Goal: Task Accomplishment & Management: Manage account settings

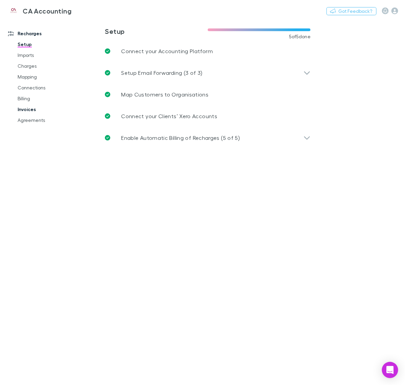
click at [28, 112] on link "Invoices" at bounding box center [49, 109] width 76 height 11
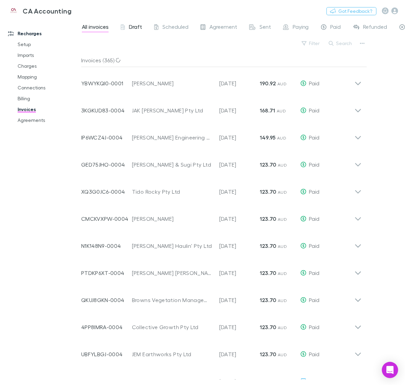
click at [126, 29] on div "Draft" at bounding box center [131, 27] width 21 height 9
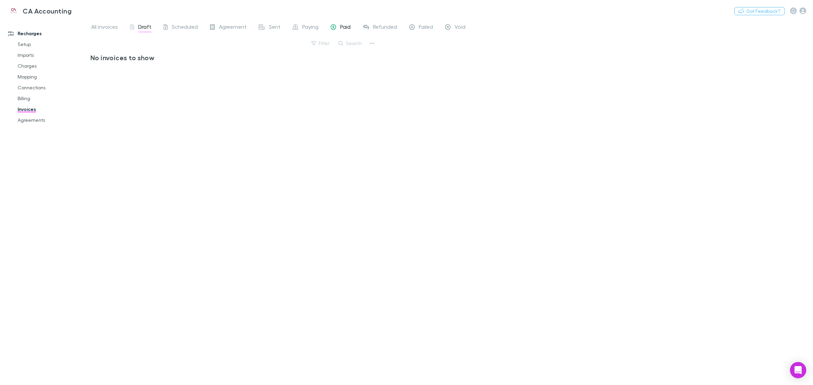
click at [340, 28] on span "Paid" at bounding box center [345, 27] width 10 height 9
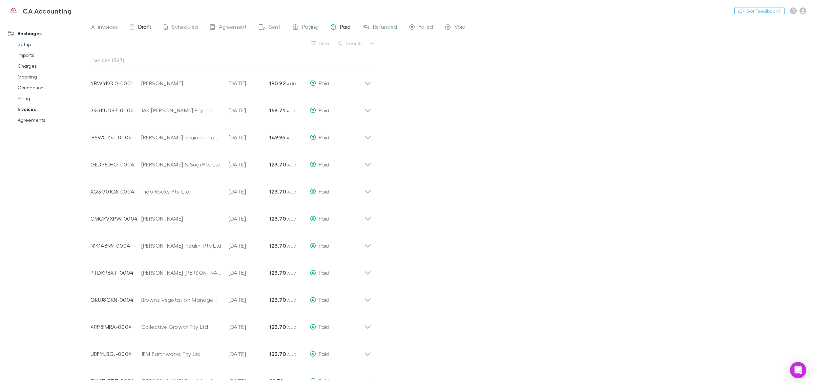
click at [140, 28] on span "Draft" at bounding box center [144, 27] width 13 height 9
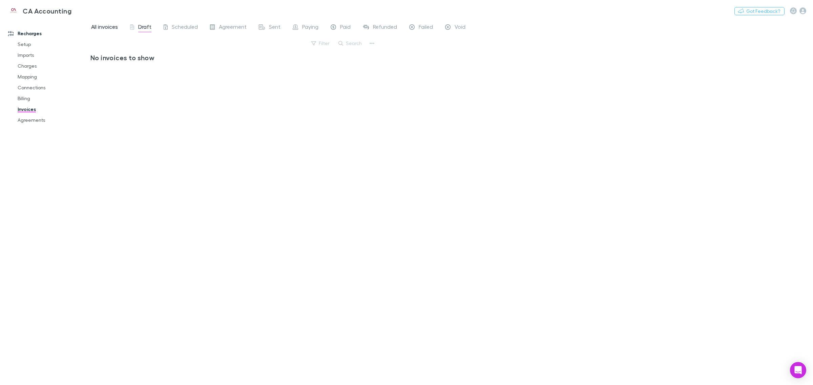
click at [106, 27] on span "All invoices" at bounding box center [104, 27] width 27 height 9
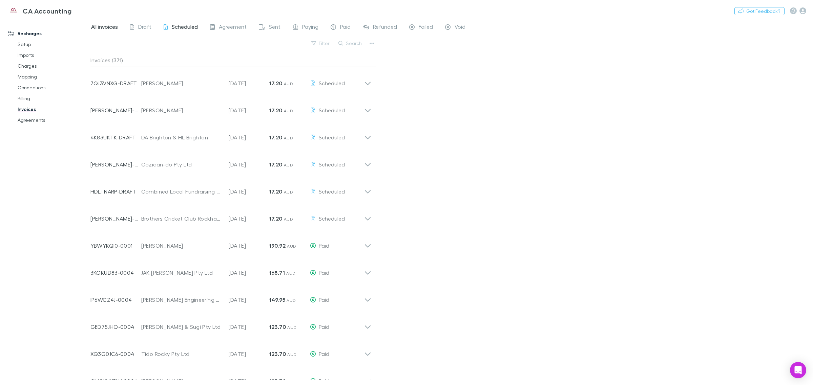
click at [168, 25] on div "Scheduled" at bounding box center [181, 27] width 34 height 9
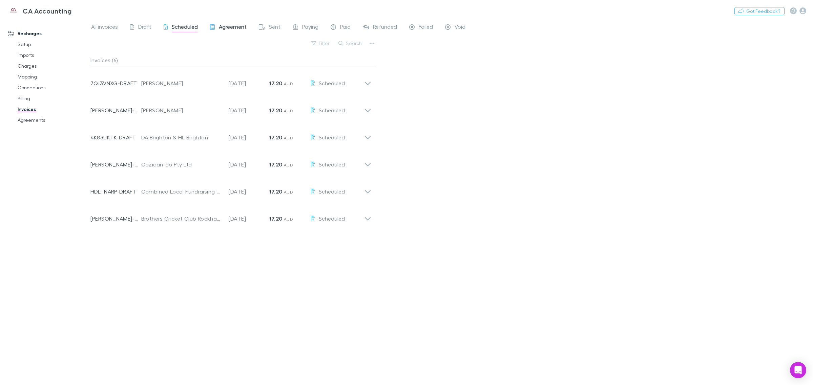
click at [231, 29] on span "Agreement" at bounding box center [233, 27] width 28 height 9
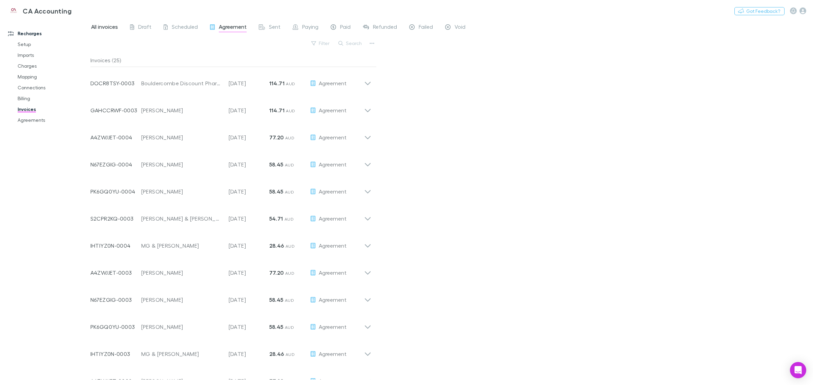
click at [102, 29] on span "All invoices" at bounding box center [104, 27] width 27 height 9
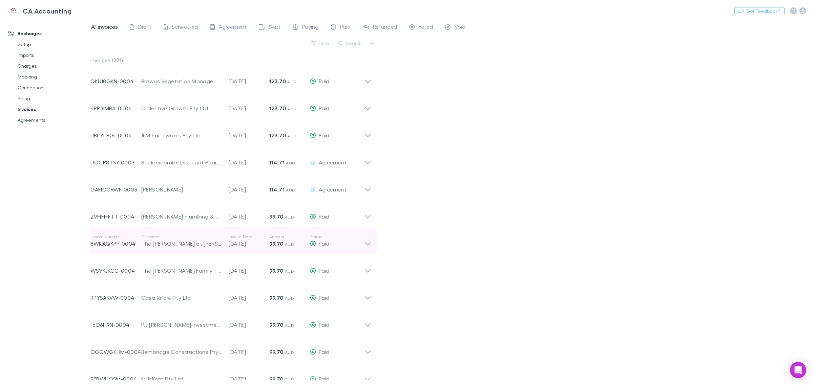
scroll to position [255, 0]
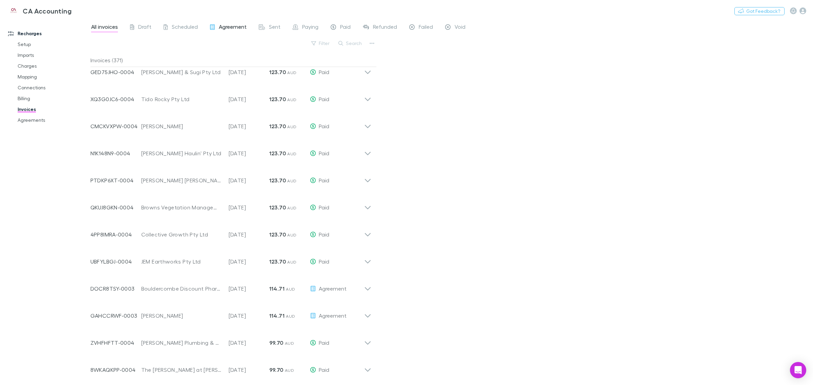
click at [232, 26] on span "Agreement" at bounding box center [233, 27] width 28 height 9
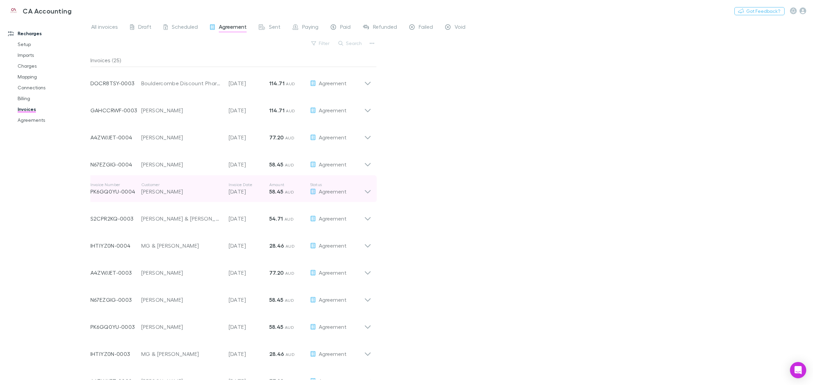
click at [375, 190] on div "Invoice Number PK6GQ0YU-0004 Customer [PERSON_NAME] Invoice Date [DATE] Amount …" at bounding box center [231, 188] width 292 height 27
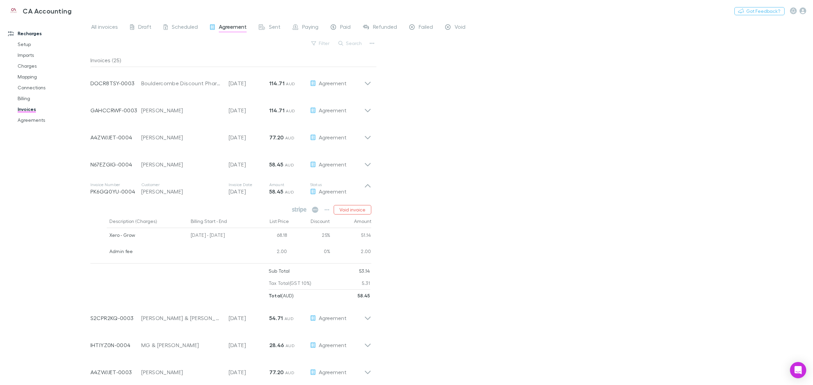
click at [367, 186] on icon at bounding box center [367, 189] width 7 height 14
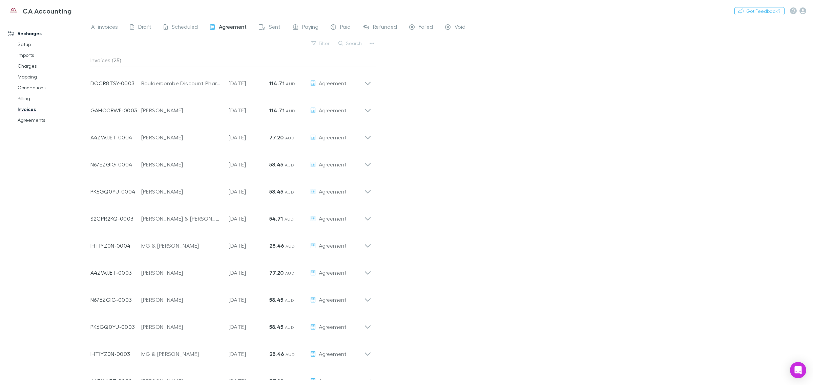
click at [405, 162] on div "All invoices Draft Scheduled Agreement Sent Paying Paid Refunded Failed Void Fi…" at bounding box center [451, 202] width 722 height 366
click at [350, 44] on button "Search" at bounding box center [350, 43] width 31 height 8
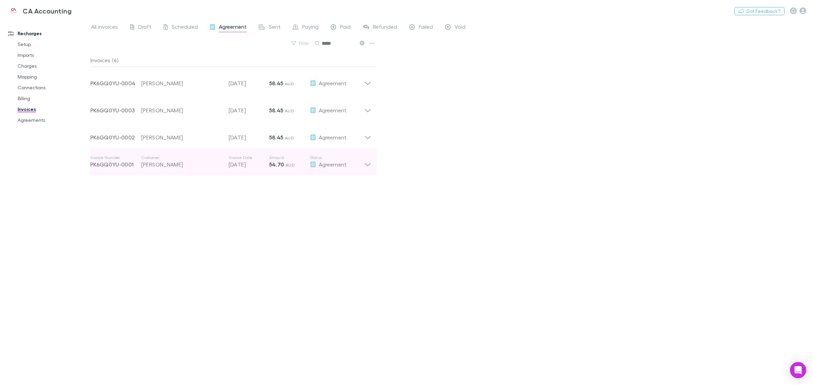
type input "*****"
click at [366, 165] on icon at bounding box center [367, 162] width 7 height 14
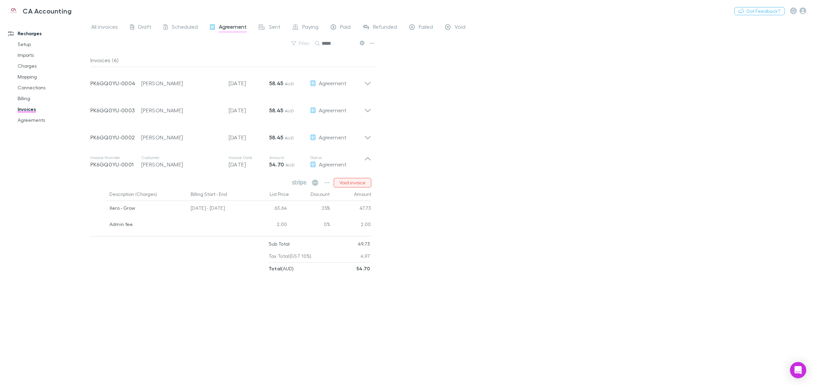
click at [359, 182] on button "Void invoice" at bounding box center [353, 182] width 38 height 9
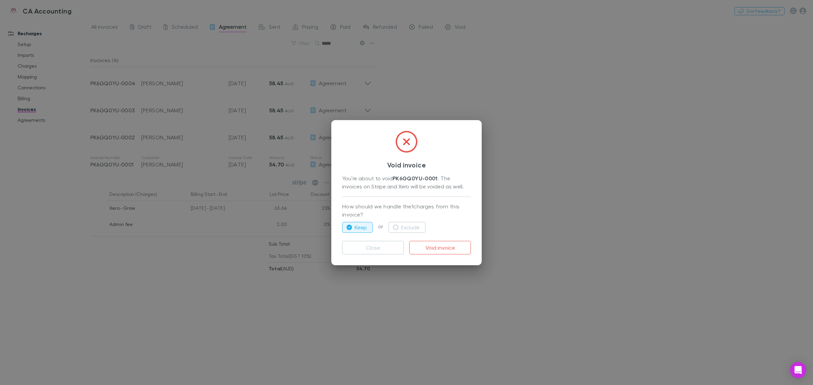
drag, startPoint x: 442, startPoint y: 247, endPoint x: 397, endPoint y: 202, distance: 64.2
click at [397, 202] on div "Void invoice You’re about to void PK6GQ0YU-0001 . The invoices on Stripe and Xe…" at bounding box center [406, 192] width 150 height 145
click at [405, 225] on button "Exclude" at bounding box center [406, 227] width 37 height 11
click at [405, 247] on button "Void invoice" at bounding box center [440, 248] width 62 height 14
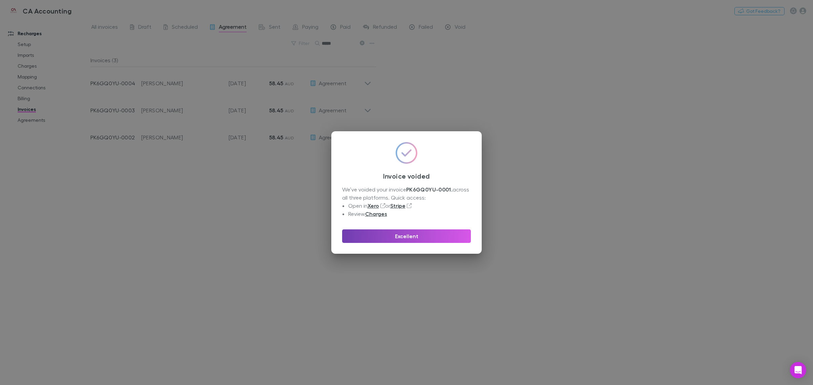
click at [405, 239] on button "Excellent" at bounding box center [406, 237] width 129 height 14
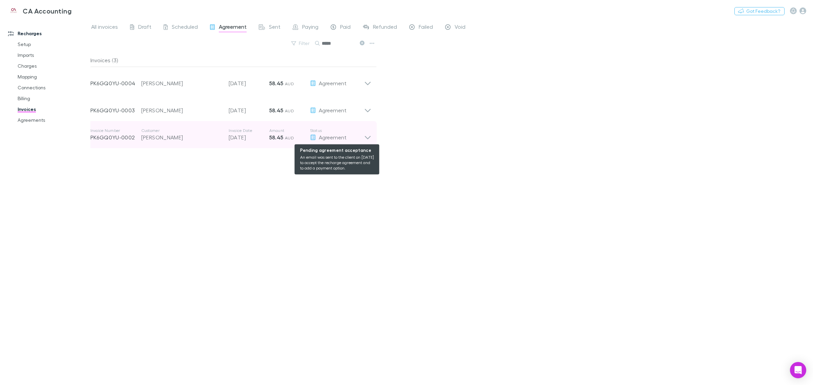
click at [362, 137] on div "Agreement" at bounding box center [337, 137] width 54 height 8
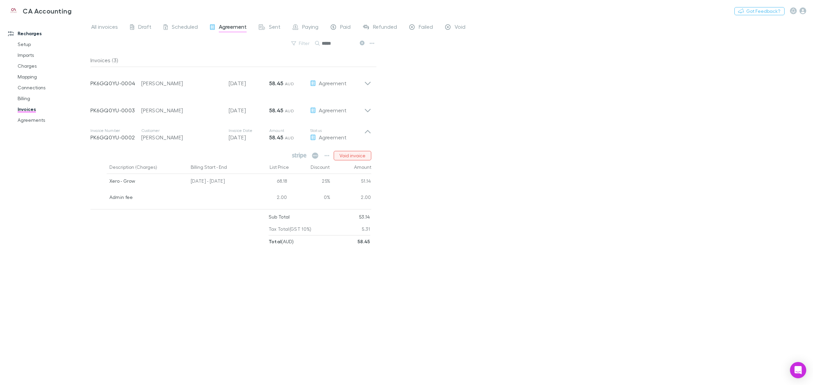
click at [356, 156] on button "Void invoice" at bounding box center [353, 155] width 38 height 9
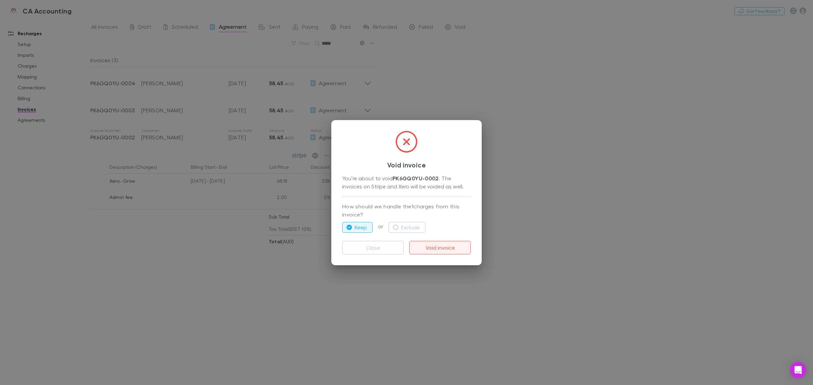
drag, startPoint x: 400, startPoint y: 227, endPoint x: 420, endPoint y: 241, distance: 24.4
click at [400, 227] on button "Exclude" at bounding box center [406, 227] width 37 height 11
click at [405, 251] on button "Void invoice" at bounding box center [440, 248] width 62 height 14
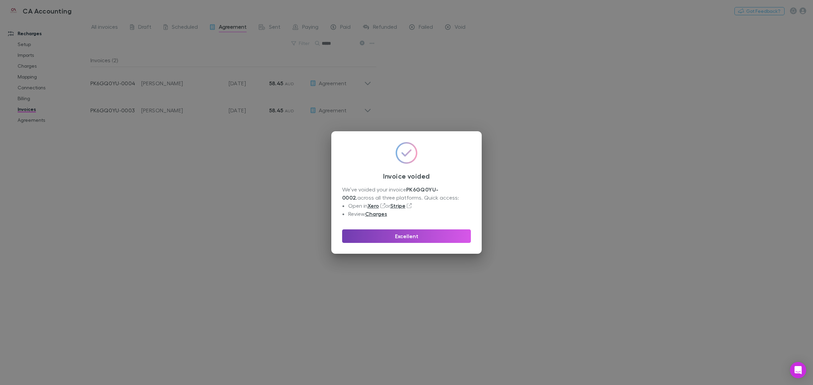
click at [405, 235] on button "Excellent" at bounding box center [406, 237] width 129 height 14
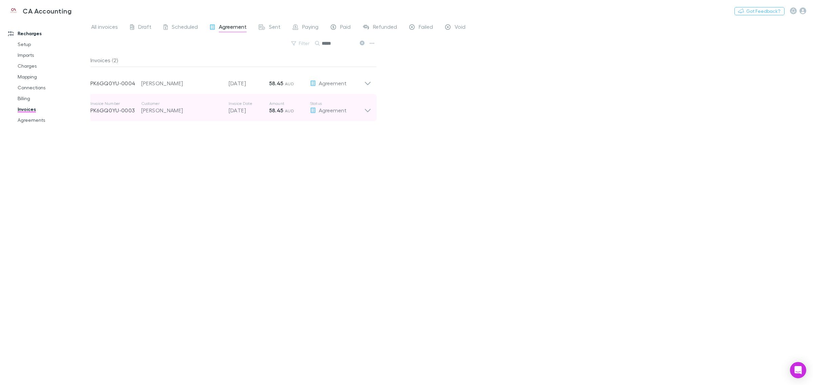
click at [372, 107] on div "Invoice Number PK6GQ0YU-0003 Customer [PERSON_NAME] Invoice Date [DATE] Amount …" at bounding box center [231, 107] width 292 height 27
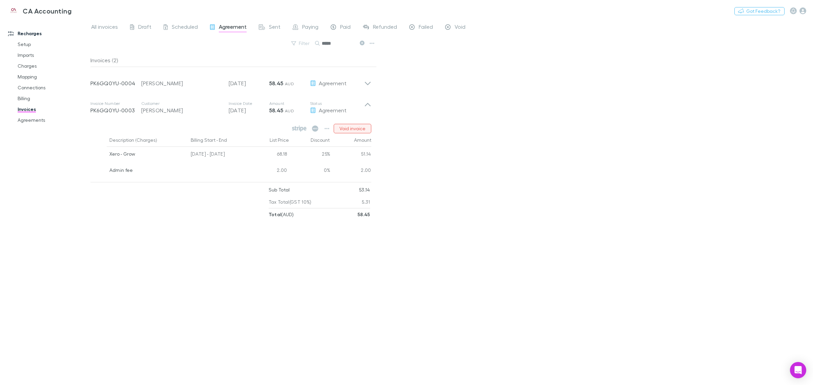
click at [351, 128] on button "Void invoice" at bounding box center [353, 128] width 38 height 9
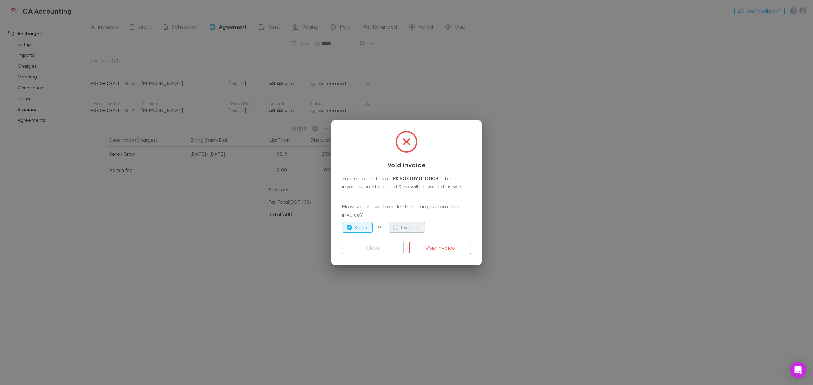
drag, startPoint x: 406, startPoint y: 225, endPoint x: 411, endPoint y: 229, distance: 5.6
click at [405, 225] on button "Exclude" at bounding box center [406, 227] width 37 height 11
click at [405, 248] on button "Void invoice" at bounding box center [440, 248] width 62 height 14
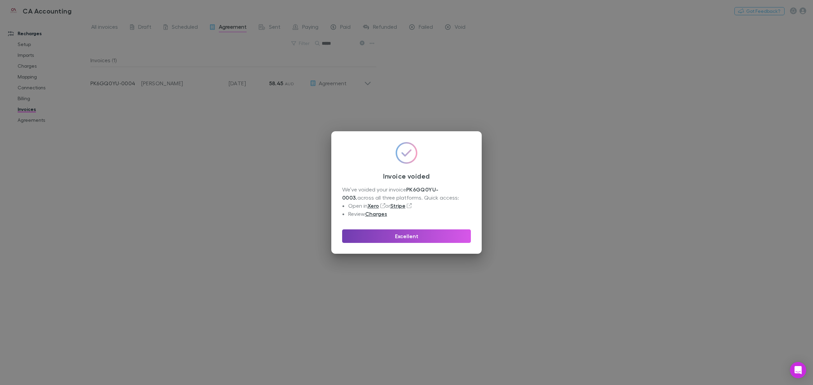
click at [405, 238] on button "Excellent" at bounding box center [406, 237] width 129 height 14
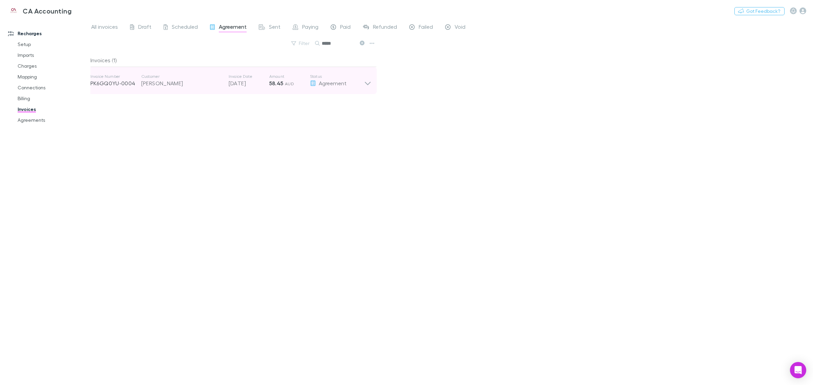
click at [365, 83] on icon at bounding box center [367, 81] width 7 height 14
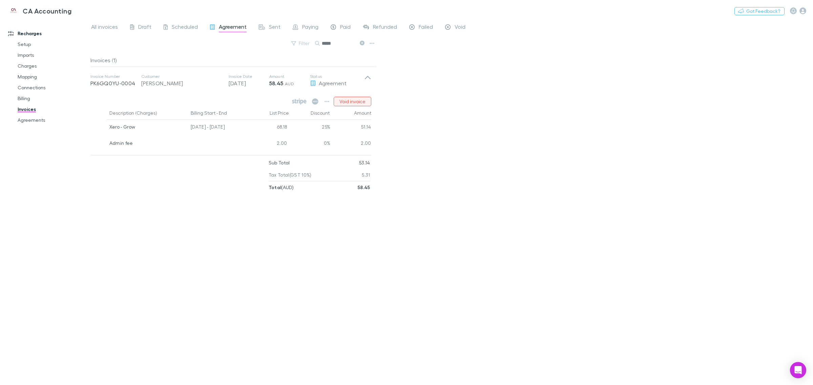
click at [356, 101] on button "Void invoice" at bounding box center [353, 101] width 38 height 9
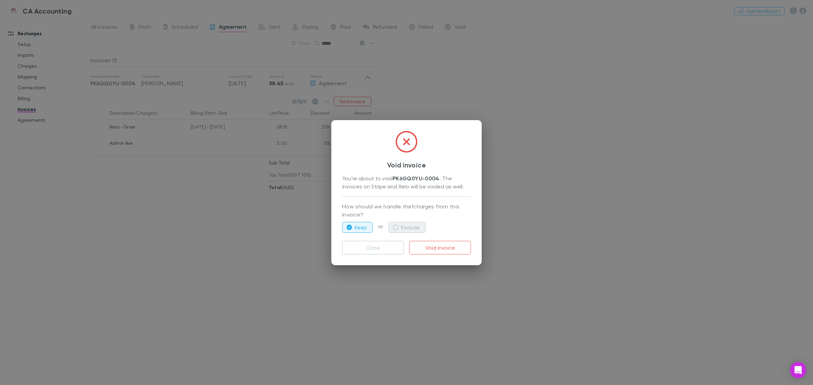
click at [405, 228] on button "Exclude" at bounding box center [406, 227] width 37 height 11
click at [405, 246] on button "Void invoice" at bounding box center [440, 248] width 62 height 14
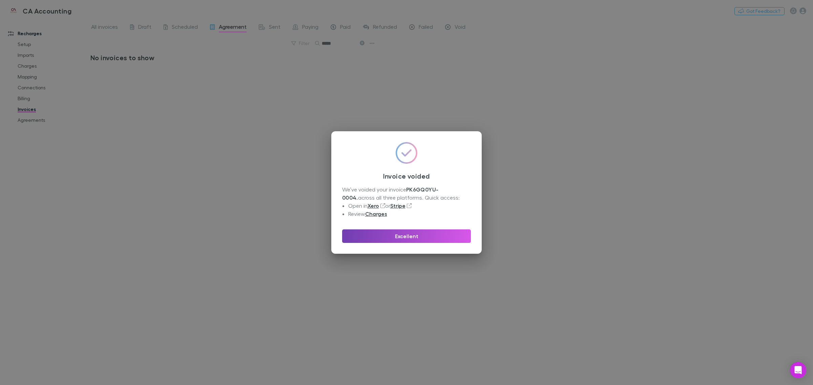
click at [405, 238] on button "Excellent" at bounding box center [406, 237] width 129 height 14
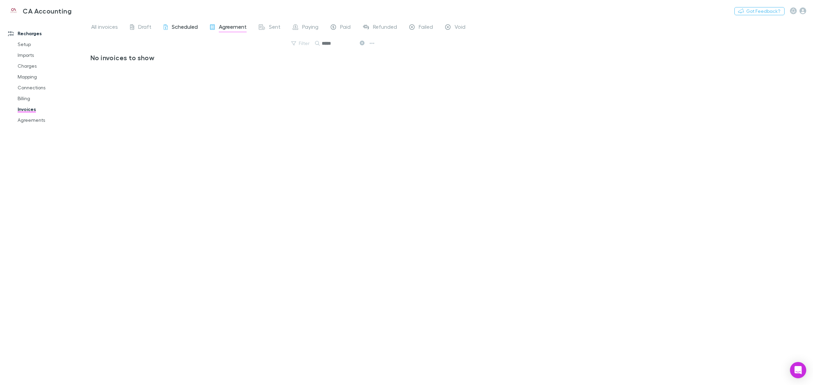
click at [178, 26] on span "Scheduled" at bounding box center [185, 27] width 26 height 9
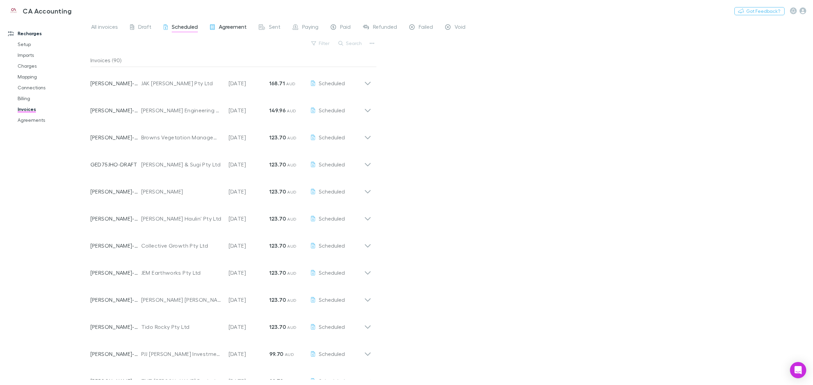
click at [226, 31] on span "Agreement" at bounding box center [233, 27] width 28 height 9
click at [353, 46] on button "Search" at bounding box center [350, 43] width 31 height 8
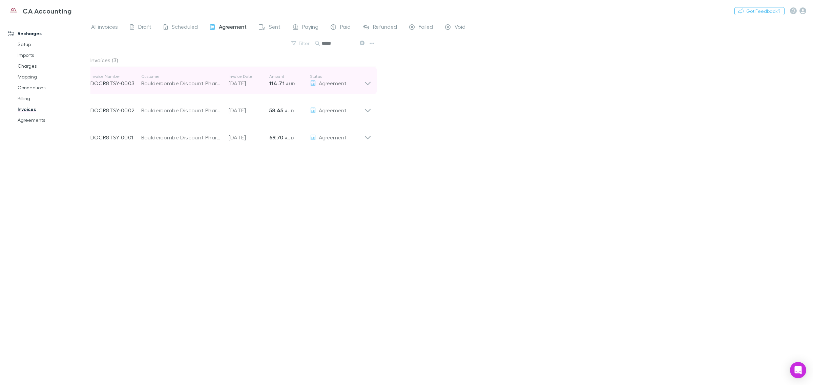
type input "*****"
click at [368, 87] on icon at bounding box center [367, 81] width 7 height 14
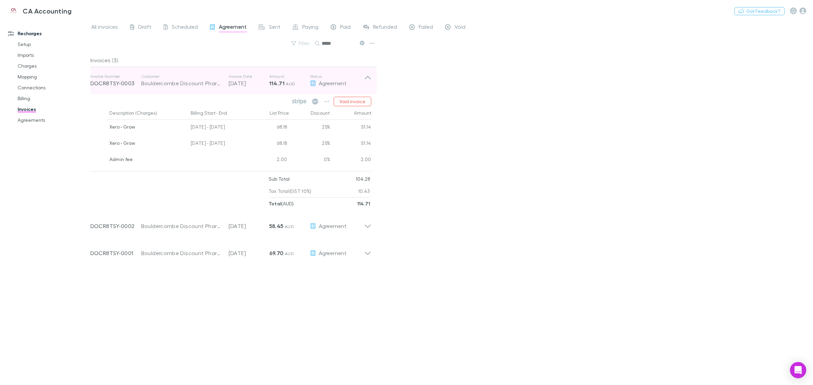
click at [368, 84] on icon at bounding box center [367, 81] width 7 height 14
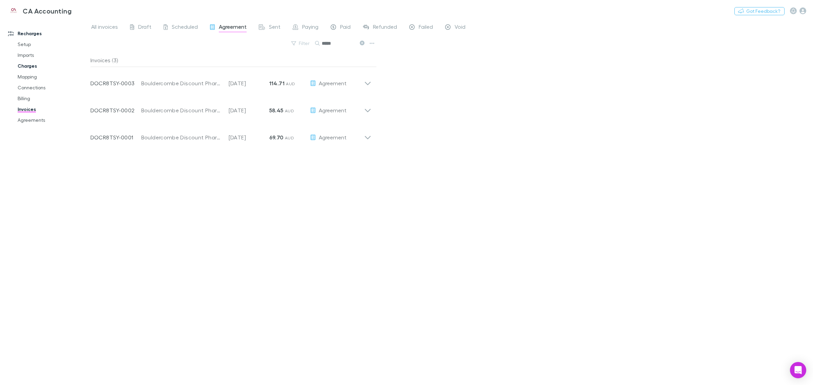
click at [29, 68] on link "Charges" at bounding box center [53, 66] width 85 height 11
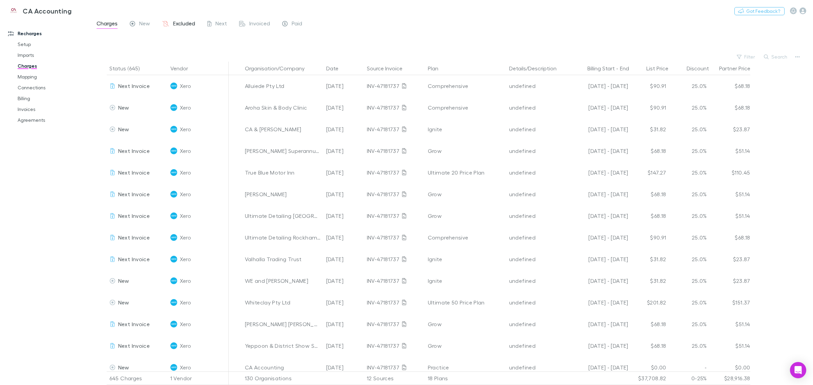
click at [259, 22] on span "Invoiced" at bounding box center [259, 24] width 21 height 9
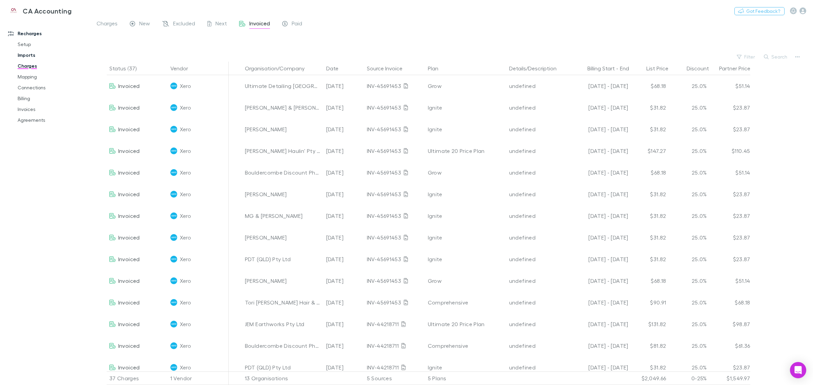
click at [31, 55] on link "Imports" at bounding box center [53, 55] width 85 height 11
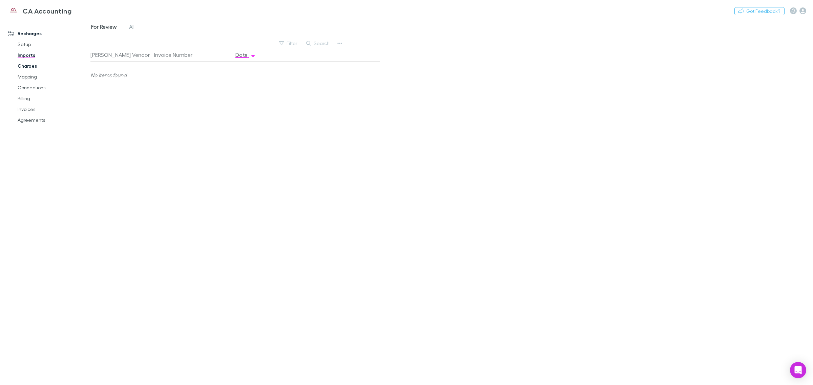
click at [36, 68] on link "Charges" at bounding box center [53, 66] width 85 height 11
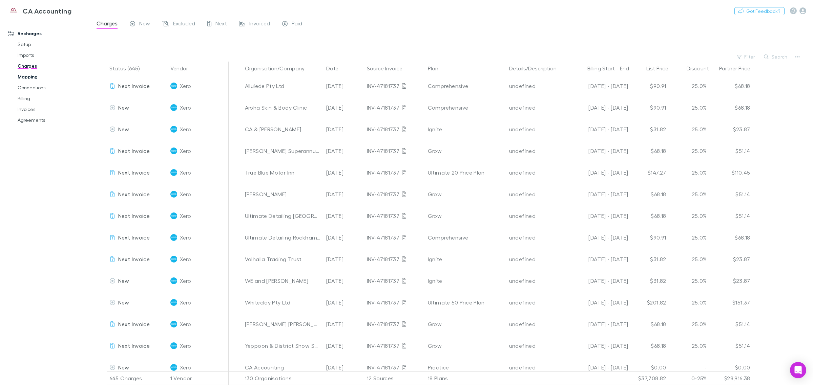
click at [33, 78] on link "Mapping" at bounding box center [53, 76] width 85 height 11
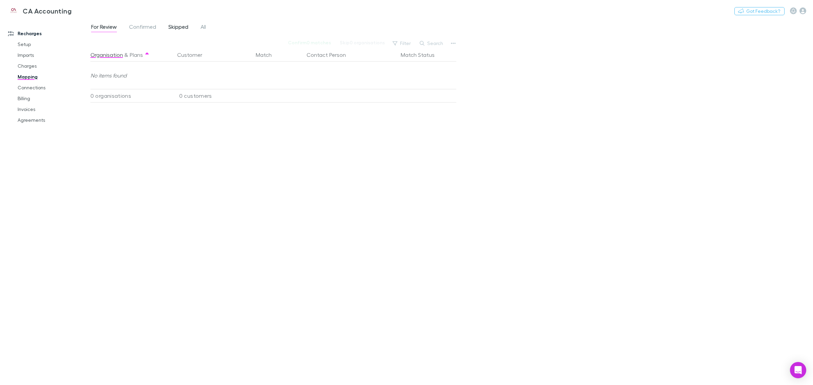
click at [173, 27] on span "Skipped" at bounding box center [178, 27] width 20 height 9
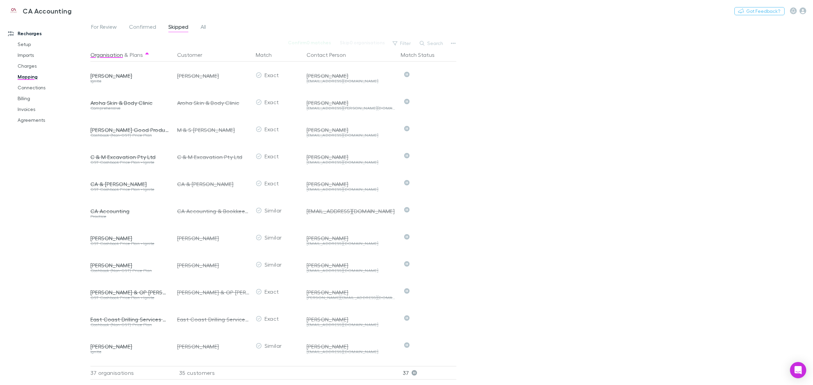
click at [198, 27] on div "For Review Confirmed Skipped All" at bounding box center [151, 27] width 122 height 11
click at [202, 27] on span "All" at bounding box center [202, 27] width 5 height 9
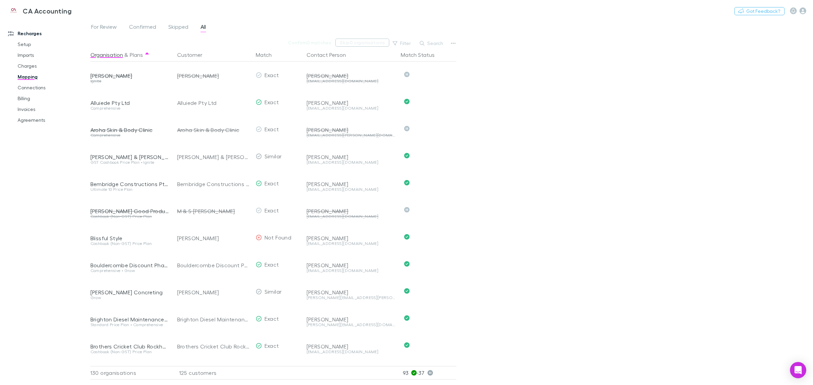
drag, startPoint x: 368, startPoint y: 48, endPoint x: 383, endPoint y: 44, distance: 15.8
click at [368, 48] on div "Contact Person" at bounding box center [349, 55] width 91 height 14
click at [437, 42] on button "Search" at bounding box center [431, 43] width 31 height 8
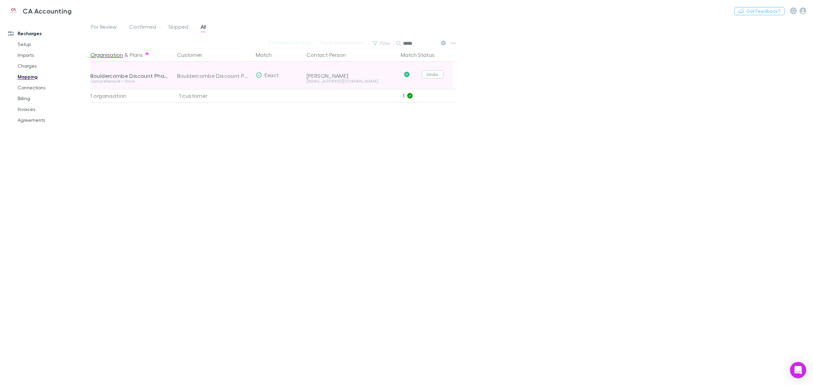
type input "*****"
drag, startPoint x: 435, startPoint y: 77, endPoint x: 427, endPoint y: 76, distance: 7.8
click at [435, 77] on button "Undo" at bounding box center [433, 74] width 22 height 8
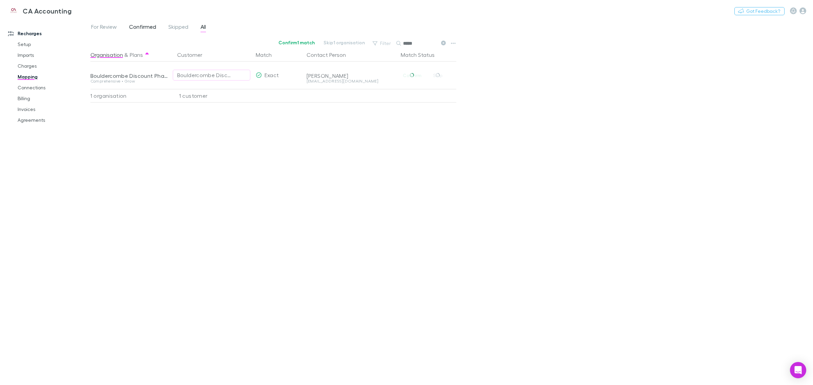
click at [131, 27] on span "Confirmed" at bounding box center [142, 27] width 27 height 9
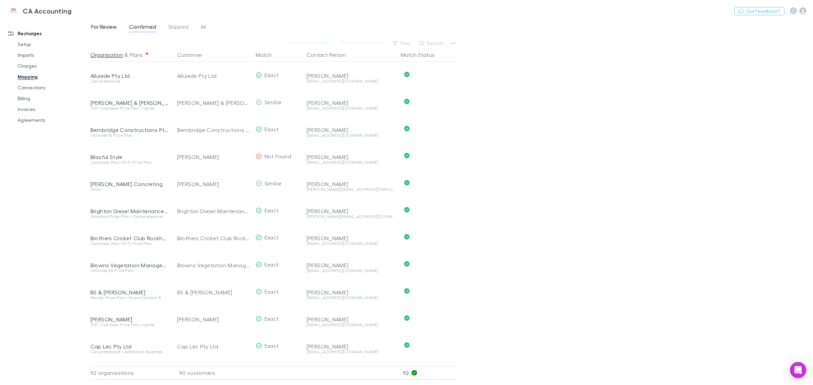
click at [101, 27] on span "For Review" at bounding box center [104, 27] width 26 height 9
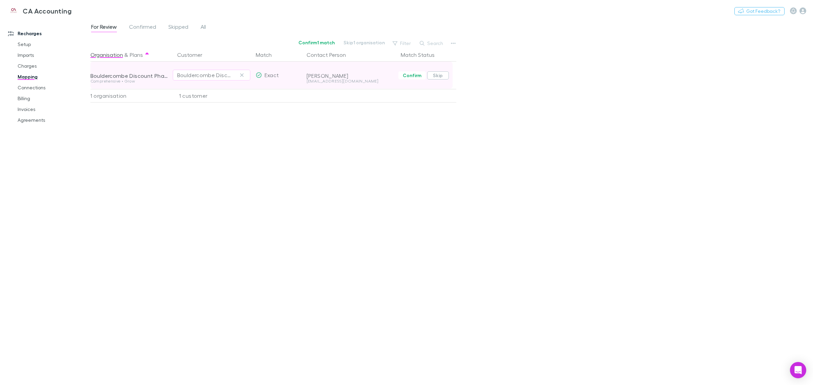
click at [437, 75] on button "Skip" at bounding box center [438, 75] width 22 height 8
click at [31, 87] on link "Connections" at bounding box center [53, 87] width 85 height 11
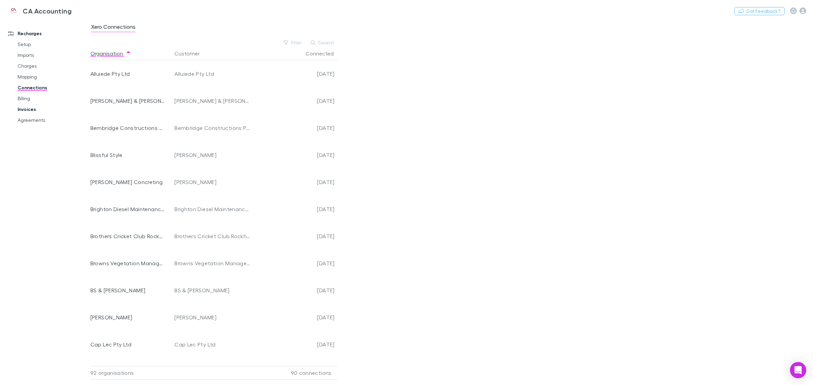
click at [29, 110] on link "Invoices" at bounding box center [53, 109] width 85 height 11
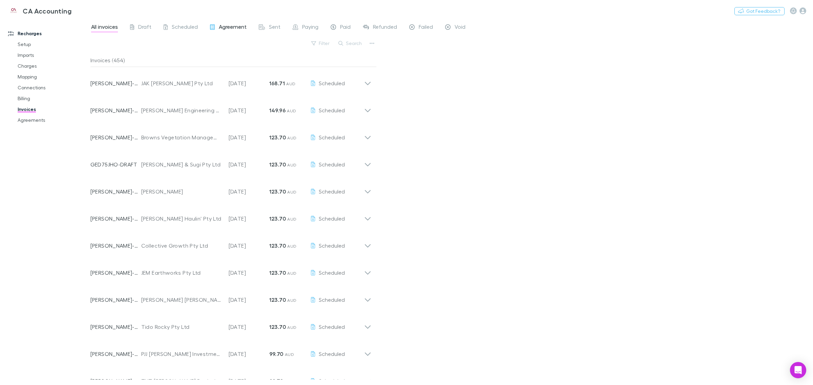
click at [226, 29] on span "Agreement" at bounding box center [233, 27] width 28 height 9
click at [357, 43] on button "Search" at bounding box center [350, 43] width 31 height 8
type input "*"
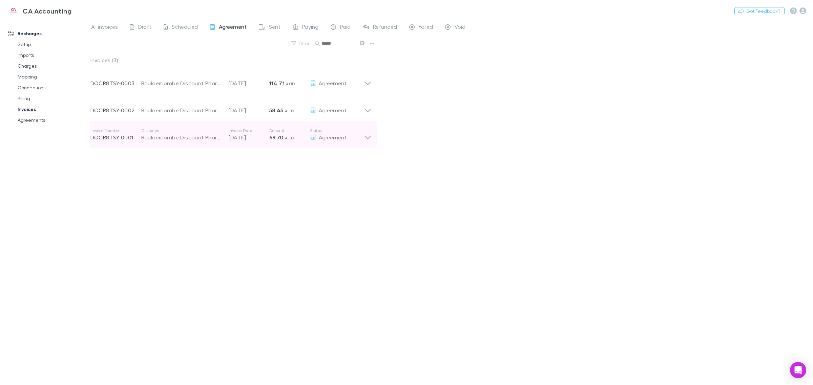
type input "*****"
click at [364, 139] on icon at bounding box center [367, 135] width 7 height 14
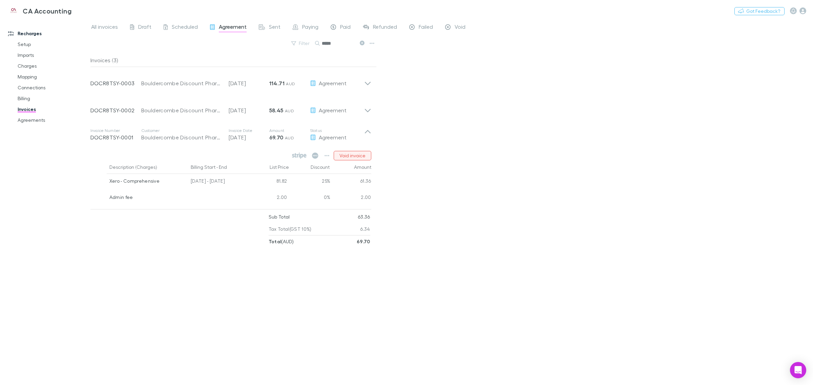
click at [349, 154] on button "Void invoice" at bounding box center [353, 155] width 38 height 9
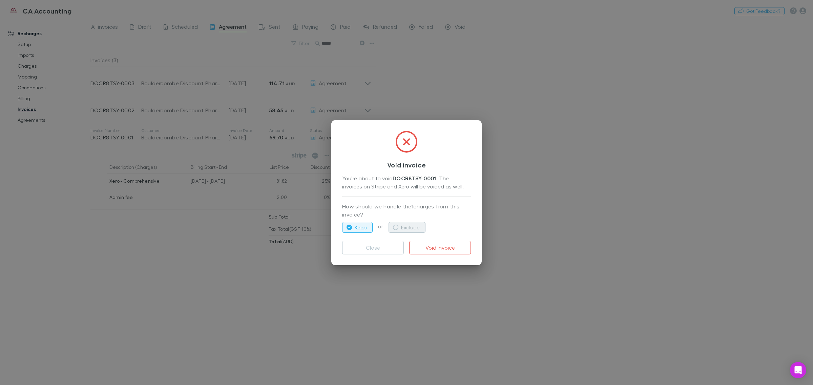
click at [415, 226] on button "Exclude" at bounding box center [406, 227] width 37 height 11
click at [432, 244] on button "Void invoice" at bounding box center [440, 248] width 62 height 14
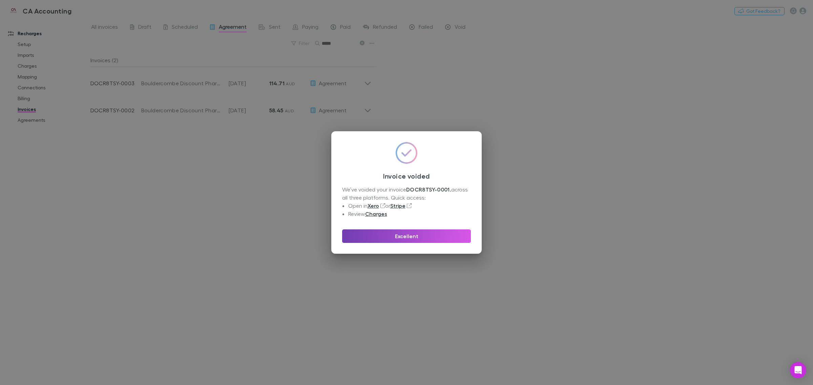
click at [422, 235] on button "Excellent" at bounding box center [406, 237] width 129 height 14
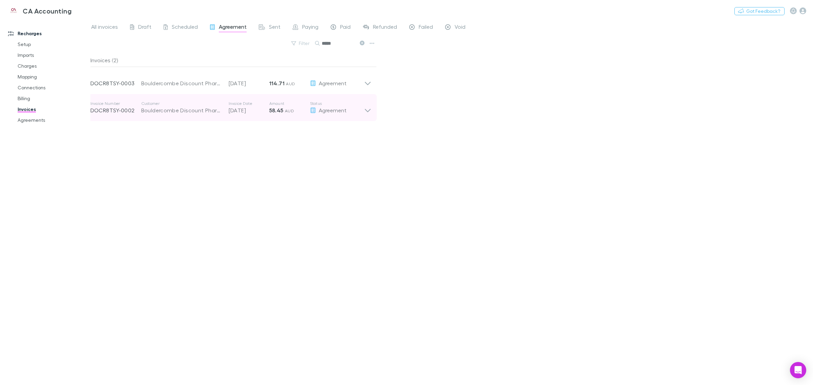
click at [371, 109] on div "Invoice Number DOCR8TSY-0002 Customer Bouldercombe Discount Pharmacy Pty Ltd In…" at bounding box center [231, 107] width 292 height 27
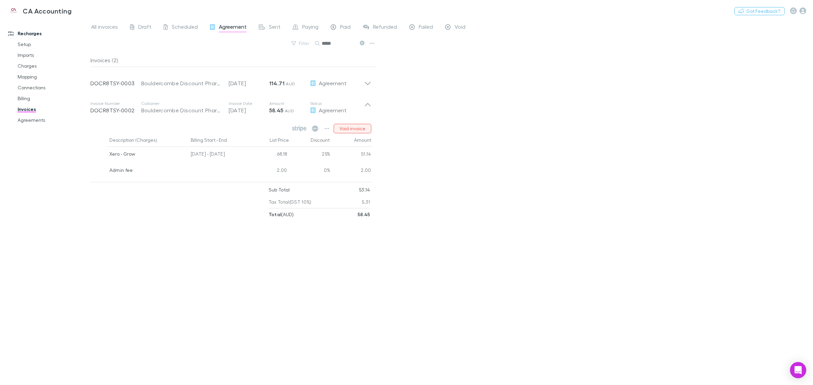
click at [356, 129] on button "Void invoice" at bounding box center [353, 128] width 38 height 9
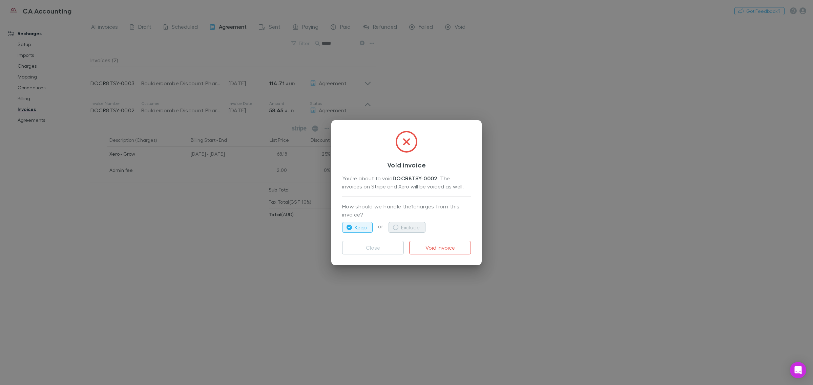
click at [405, 223] on button "Exclude" at bounding box center [406, 227] width 37 height 11
click at [446, 253] on button "Void invoice" at bounding box center [440, 248] width 62 height 14
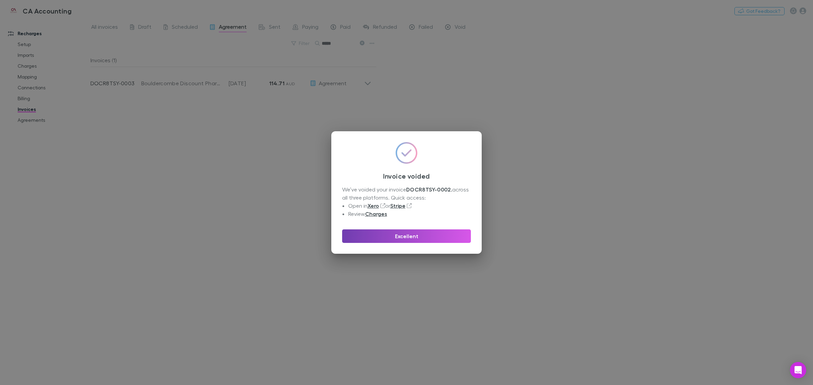
click at [394, 238] on button "Excellent" at bounding box center [406, 237] width 129 height 14
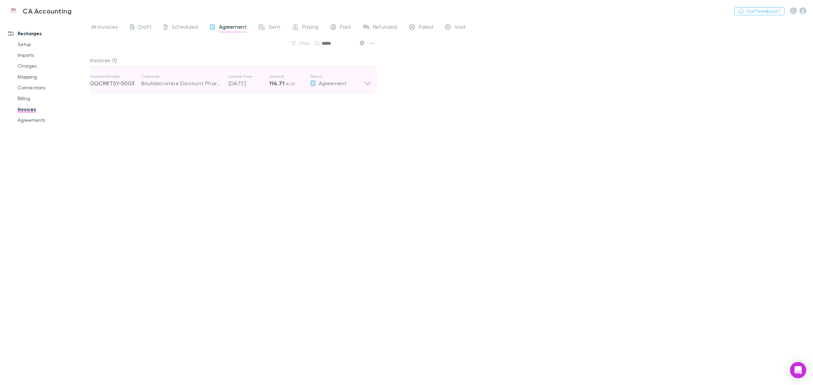
click at [368, 83] on icon at bounding box center [367, 81] width 7 height 14
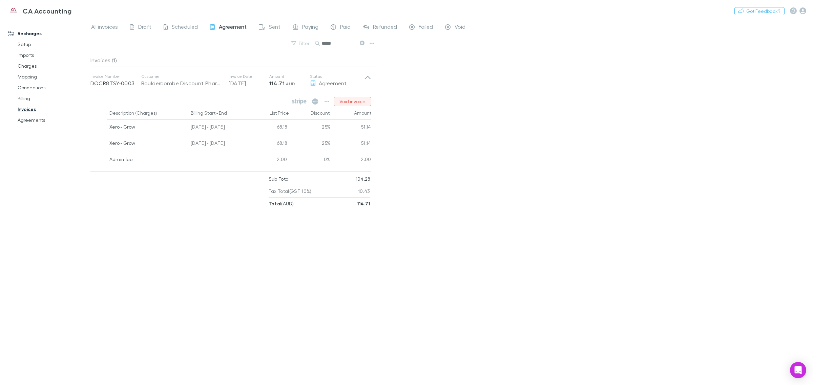
click at [358, 99] on button "Void invoice" at bounding box center [353, 101] width 38 height 9
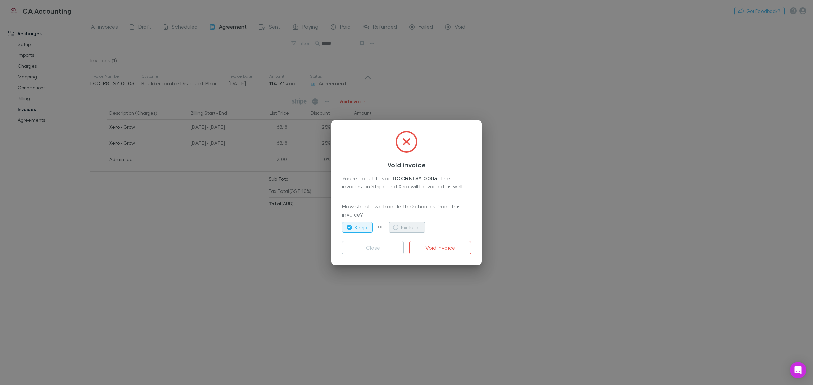
drag, startPoint x: 414, startPoint y: 224, endPoint x: 417, endPoint y: 228, distance: 4.6
click at [414, 225] on button "Exclude" at bounding box center [406, 227] width 37 height 11
click at [432, 244] on button "Void invoice" at bounding box center [440, 248] width 62 height 14
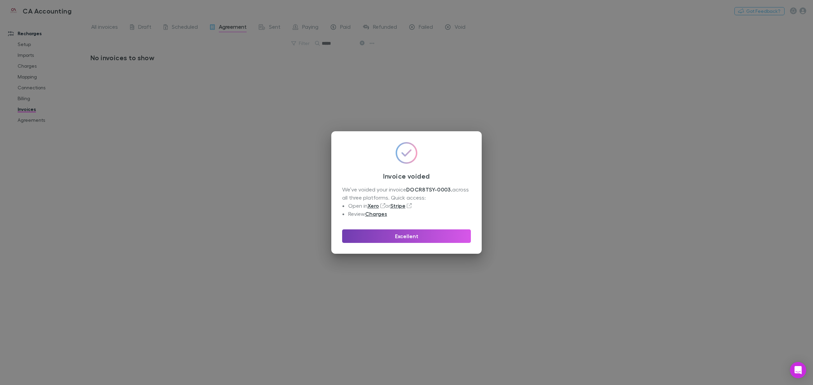
click at [428, 237] on button "Excellent" at bounding box center [406, 237] width 129 height 14
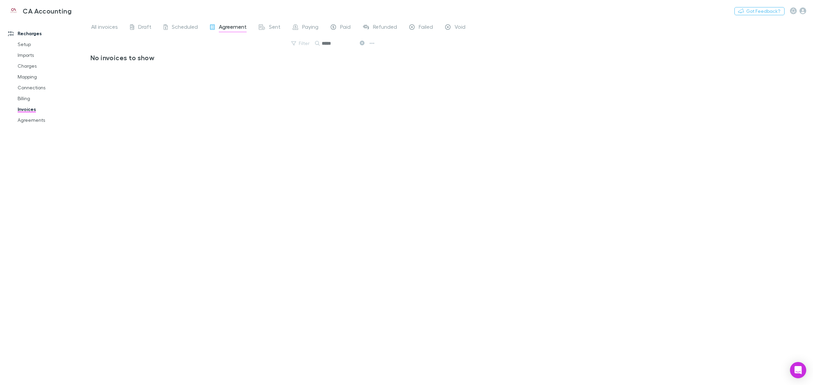
click at [212, 101] on div "No invoices to show" at bounding box center [233, 217] width 286 height 326
click at [29, 107] on link "Invoices" at bounding box center [53, 109] width 85 height 11
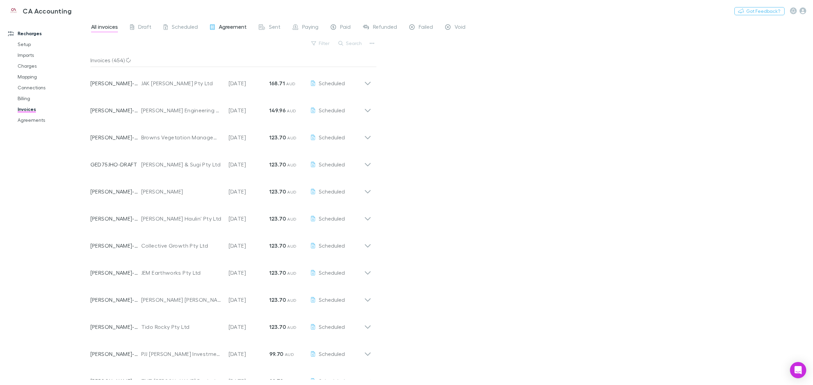
click at [219, 26] on span "Agreement" at bounding box center [233, 27] width 28 height 9
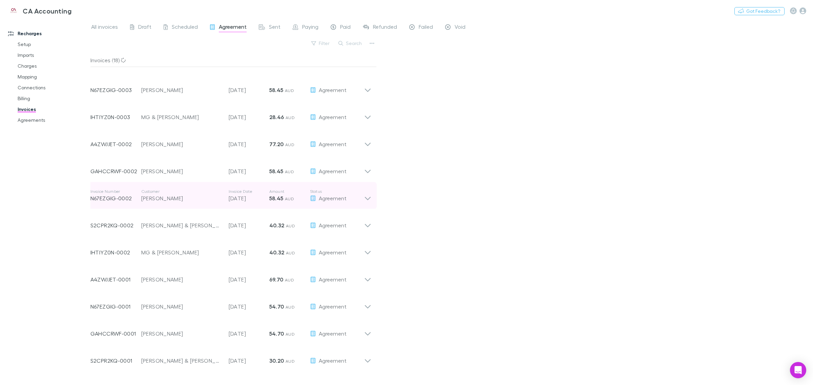
scroll to position [174, 0]
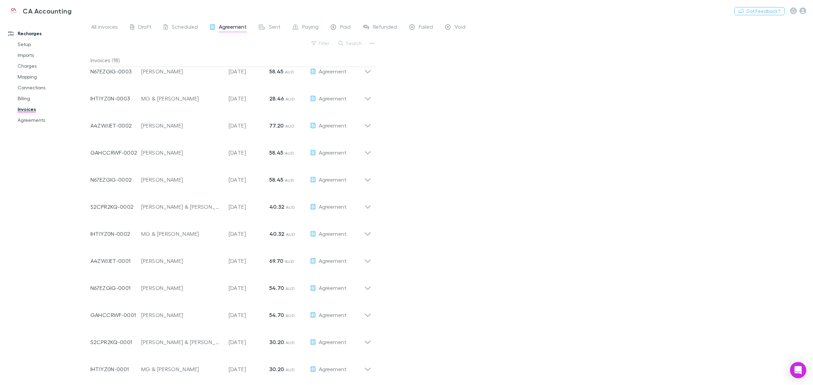
click at [634, 279] on div "All invoices Draft Scheduled Agreement Sent Paying Paid Refunded Failed Void Fi…" at bounding box center [451, 202] width 722 height 366
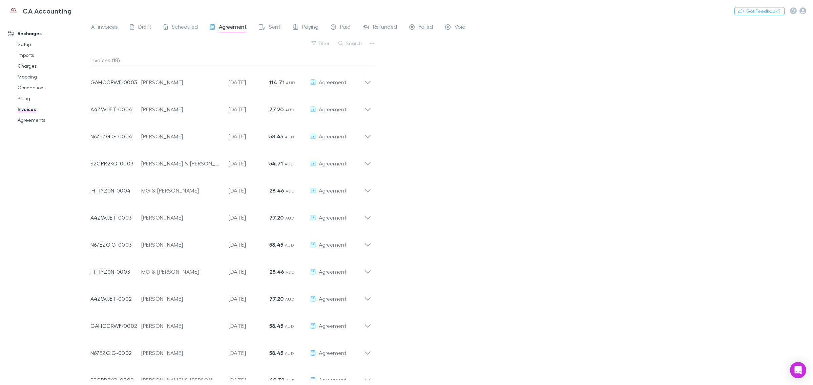
scroll to position [0, 0]
click at [493, 221] on div "All invoices Draft Scheduled Agreement Sent Paying Paid Refunded Failed Void Fi…" at bounding box center [451, 202] width 722 height 366
click at [29, 66] on link "Charges" at bounding box center [53, 66] width 85 height 11
